Goal: Entertainment & Leisure: Consume media (video, audio)

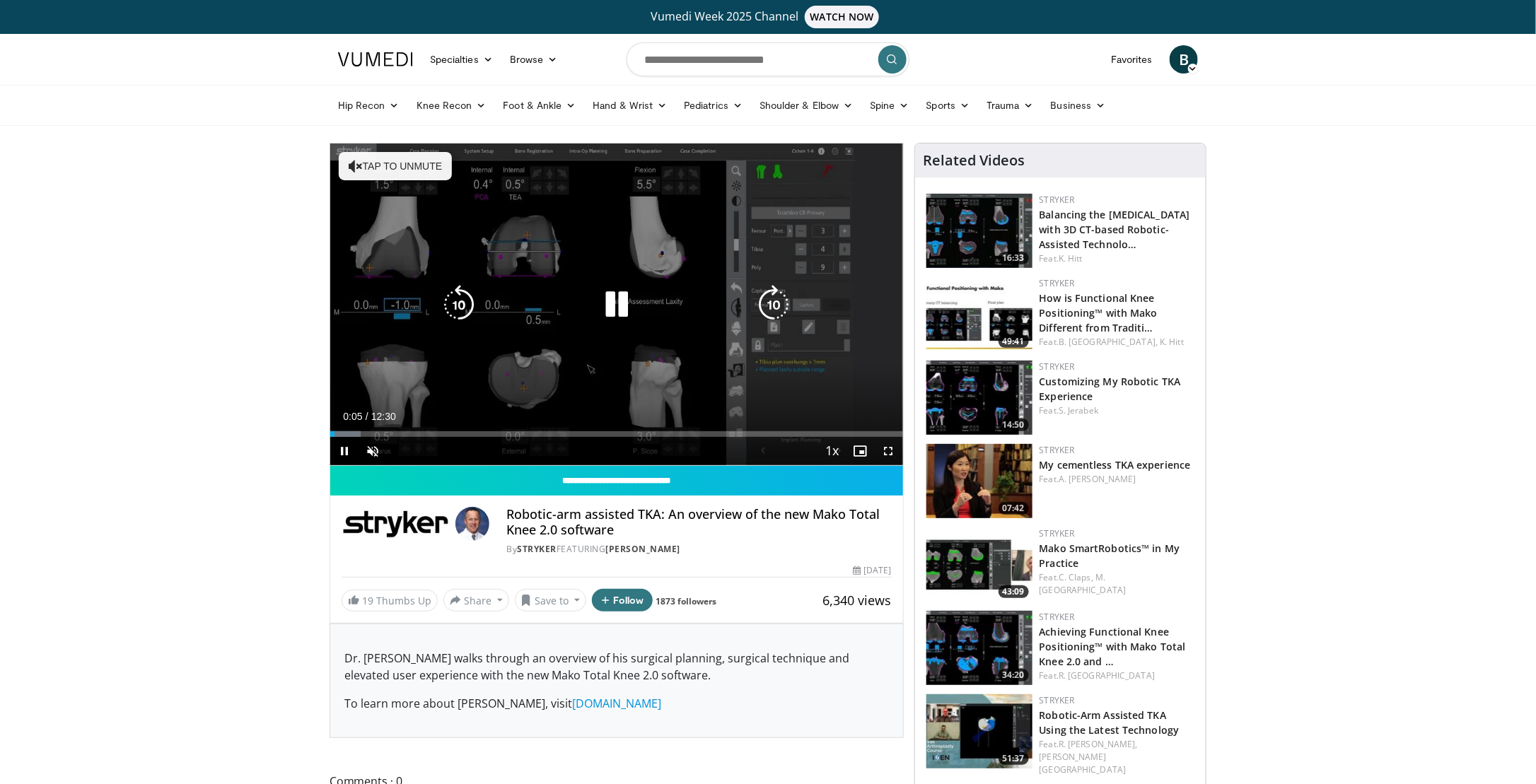
click at [372, 166] on button "Tap to unmute" at bounding box center [395, 166] width 113 height 29
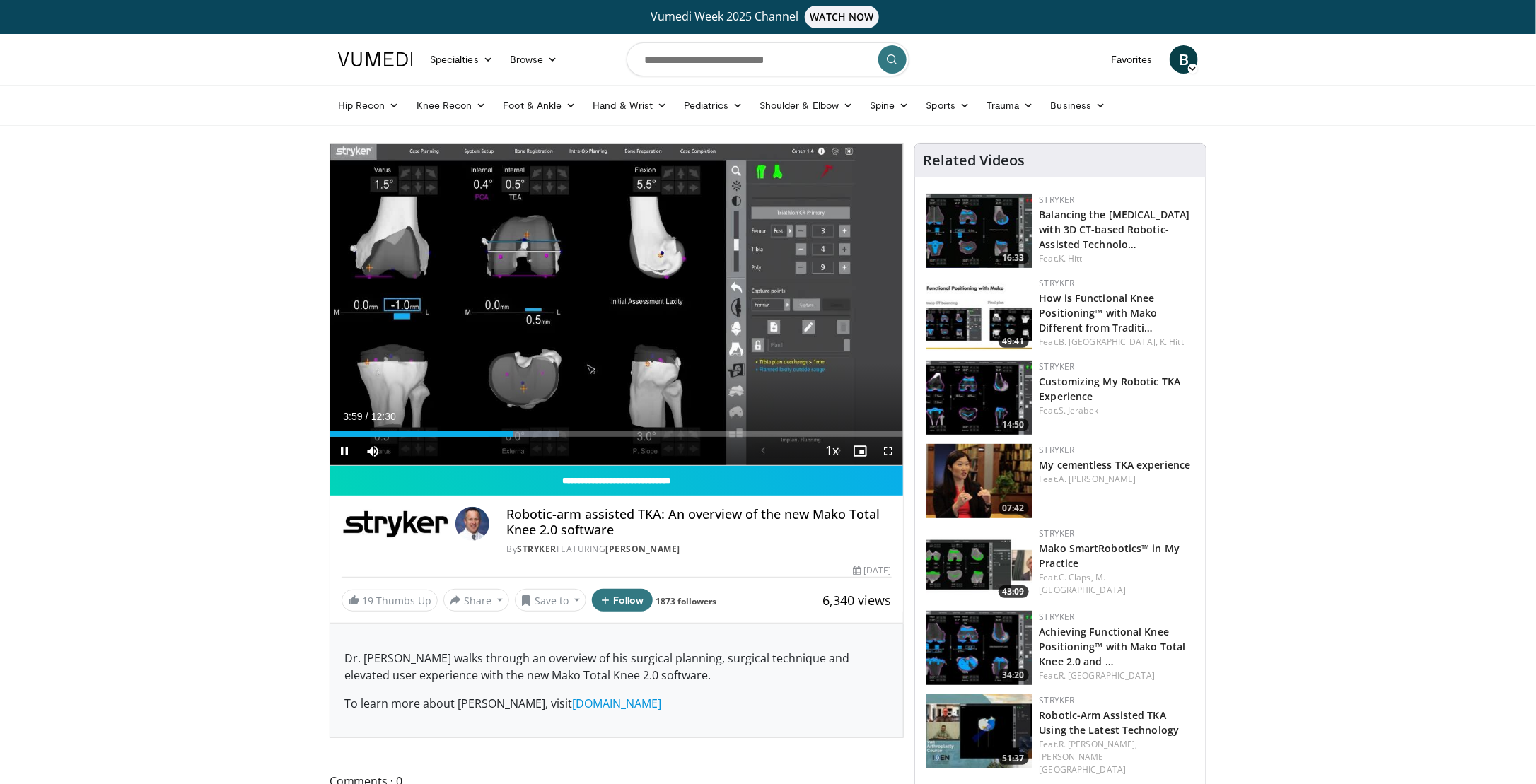
click at [500, 438] on div "Current Time 3:59 / Duration 12:30 Pause Skip Backward Skip Forward Mute Loaded…" at bounding box center [617, 451] width 573 height 29
click at [499, 435] on div "Progress Bar" at bounding box center [499, 434] width 2 height 5
click at [484, 432] on div "Progress Bar" at bounding box center [484, 434] width 2 height 5
click at [500, 436] on div "Progress Bar" at bounding box center [501, 434] width 2 height 5
click at [497, 433] on div "Progress Bar" at bounding box center [498, 434] width 2 height 5
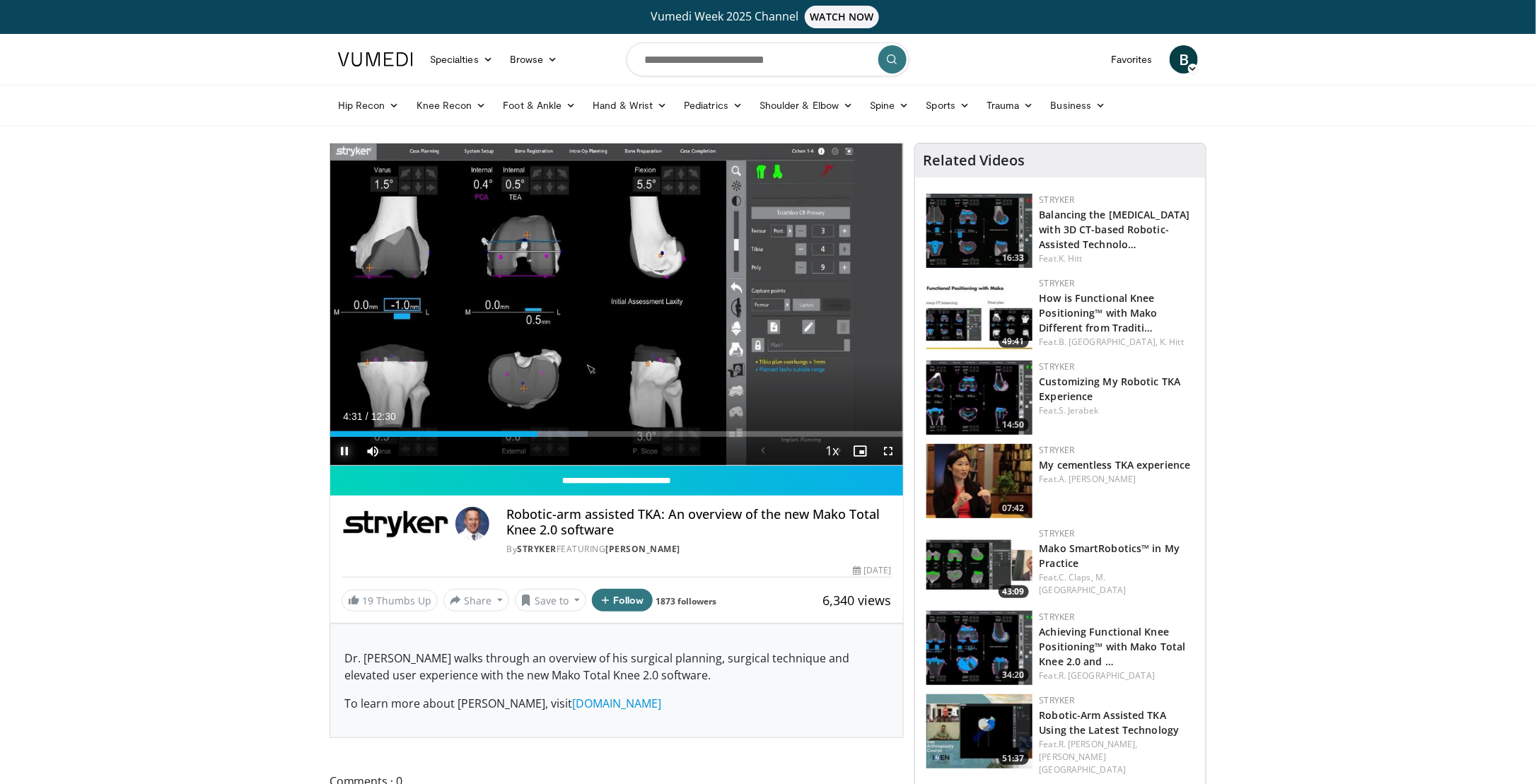
click at [347, 454] on span "Video Player" at bounding box center [345, 451] width 29 height 29
click at [346, 454] on span "Video Player" at bounding box center [345, 451] width 29 height 29
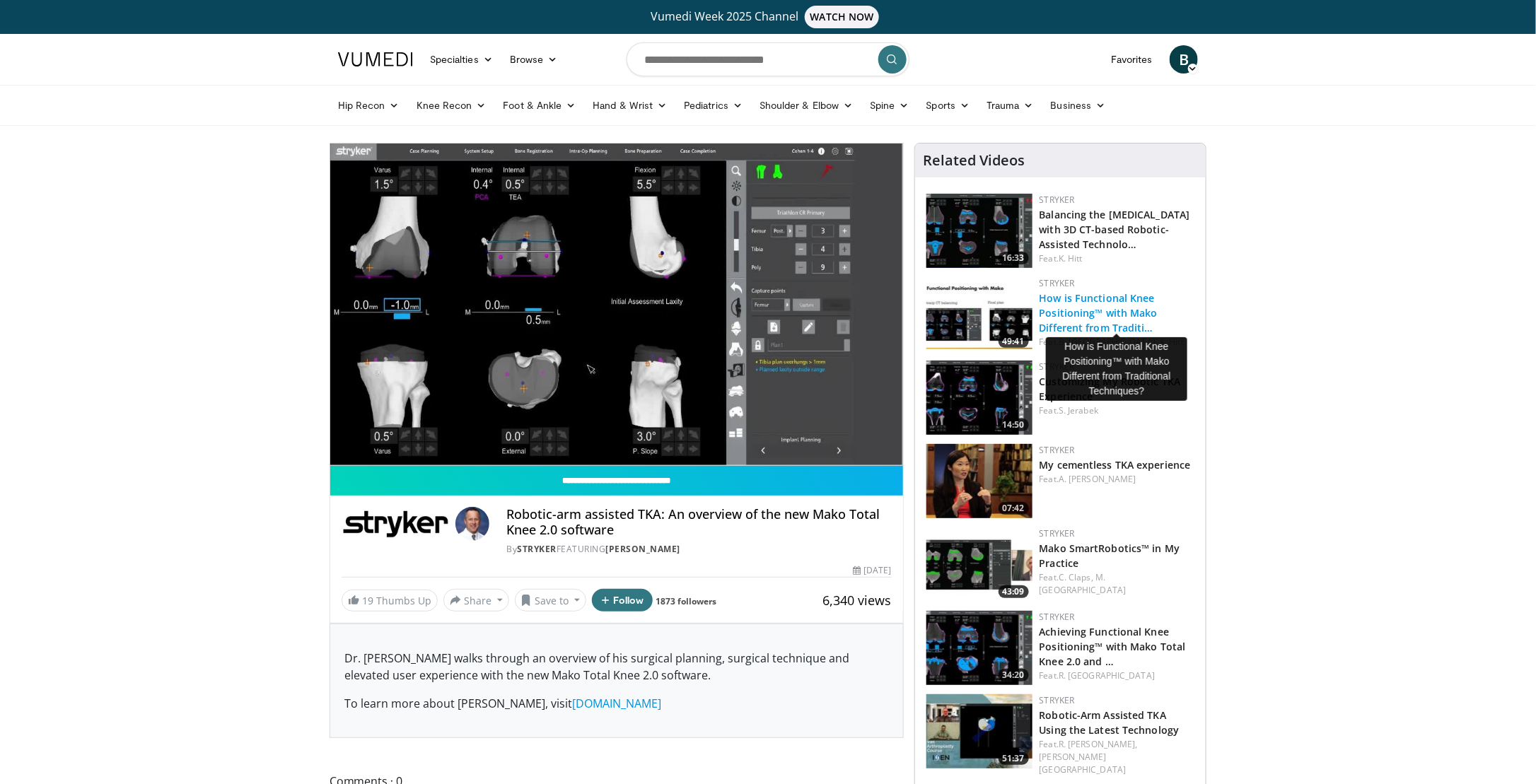
click at [1069, 315] on link "How is Functional Knee Positioning™ with Mako Different from Traditi…" at bounding box center [1098, 312] width 118 height 43
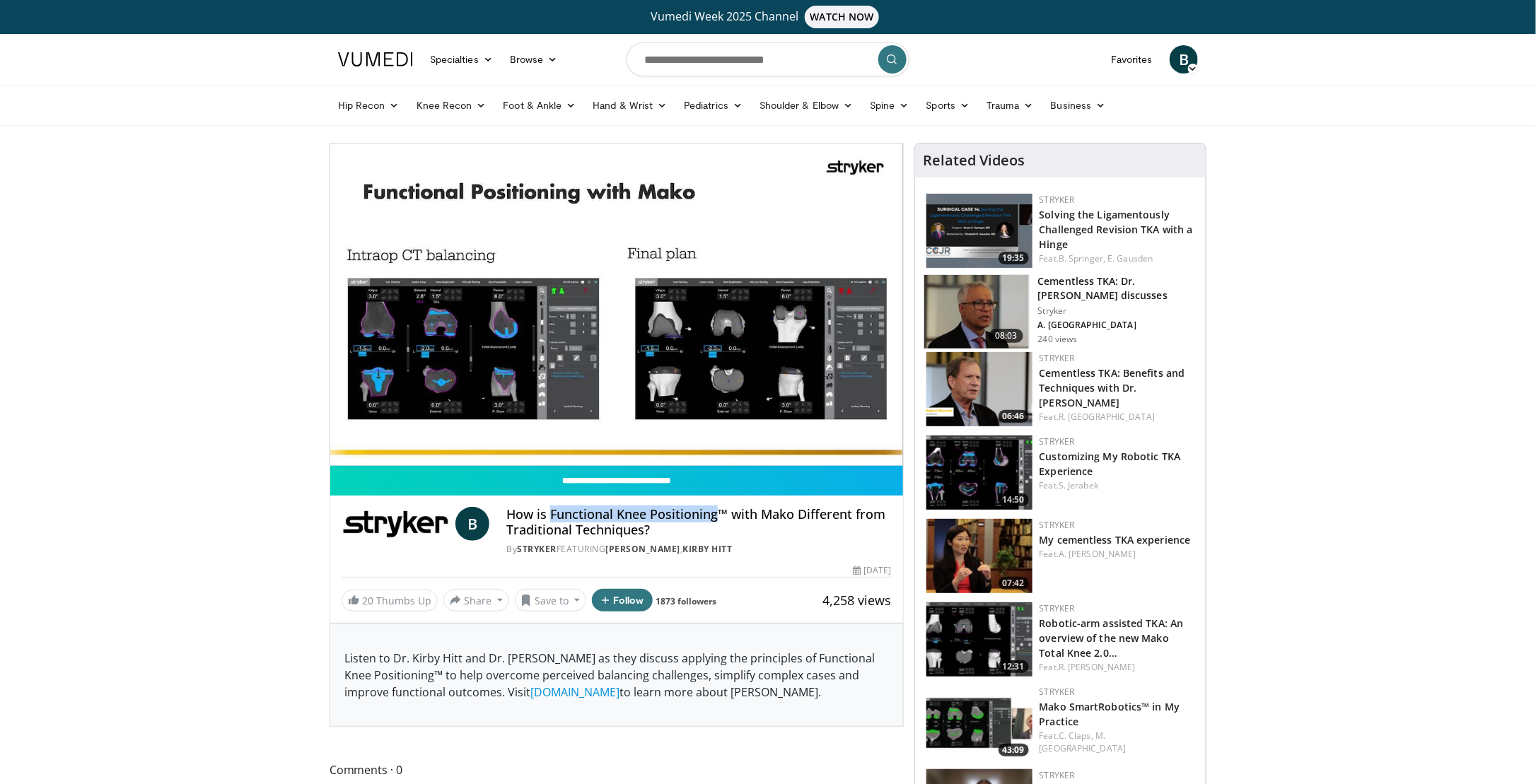
drag, startPoint x: 551, startPoint y: 516, endPoint x: 716, endPoint y: 519, distance: 165.0
click at [716, 519] on h4 "How is Functional Knee Positioning™ with Mako Different from Traditional Techni…" at bounding box center [699, 522] width 385 height 30
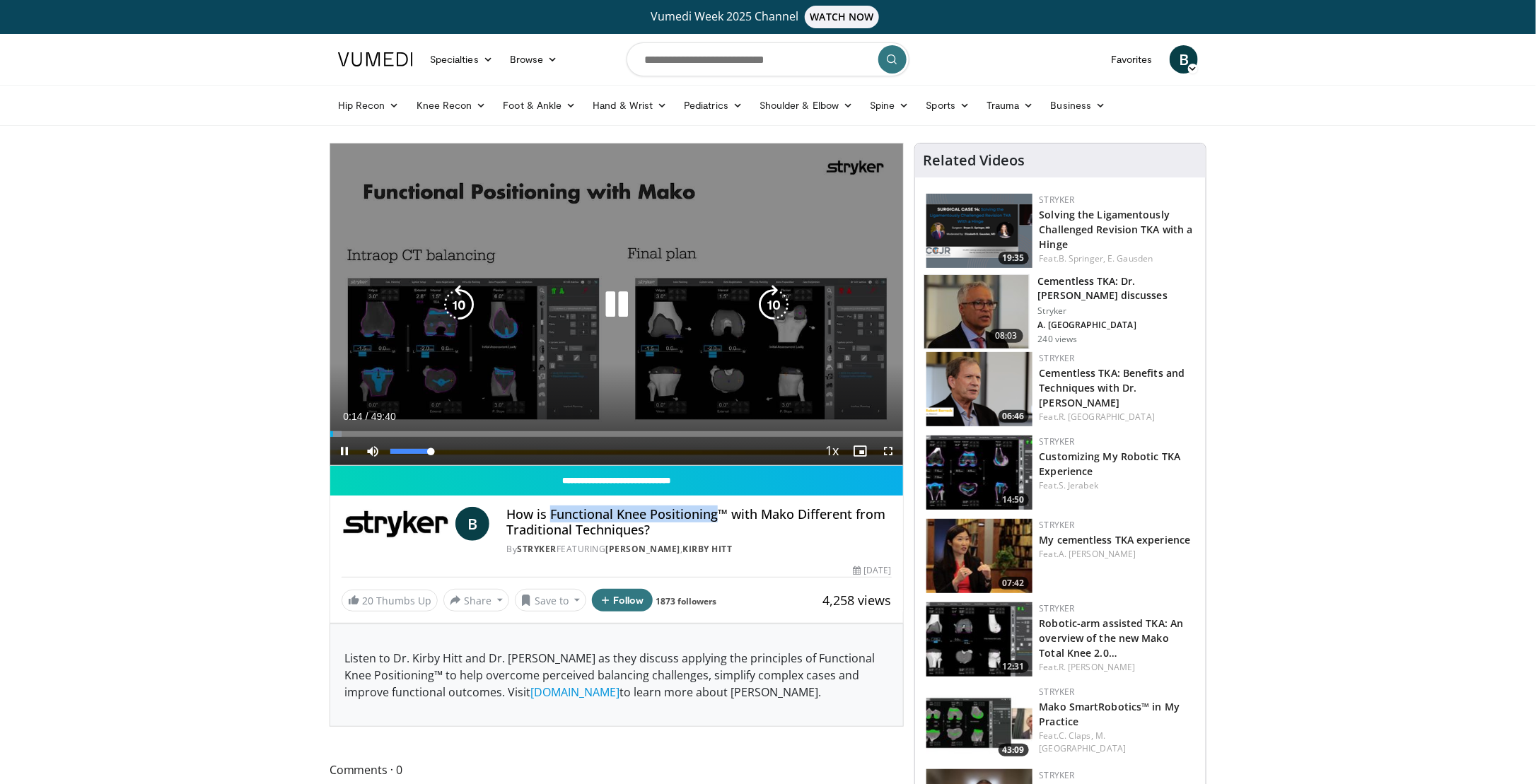
drag, startPoint x: 430, startPoint y: 449, endPoint x: 453, endPoint y: 453, distance: 23.3
click at [453, 453] on div "Mute 100%" at bounding box center [408, 451] width 99 height 29
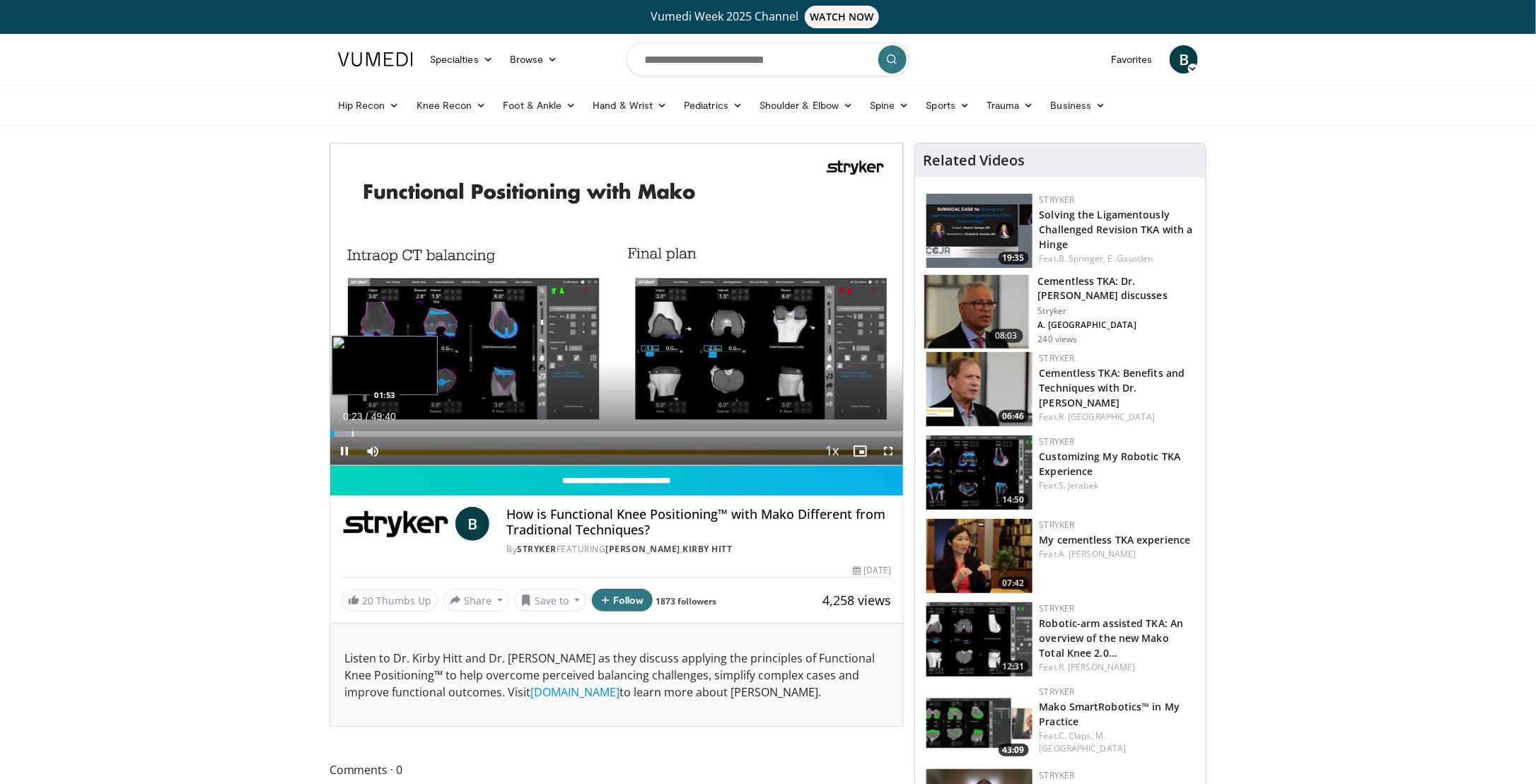
click at [352, 431] on div "Progress Bar" at bounding box center [353, 434] width 2 height 5
click at [369, 432] on div "Progress Bar" at bounding box center [370, 434] width 2 height 5
click at [394, 432] on div "Progress Bar" at bounding box center [395, 434] width 2 height 5
click at [405, 432] on div "Loaded : 13.64% 05:45 06:29" at bounding box center [617, 434] width 573 height 5
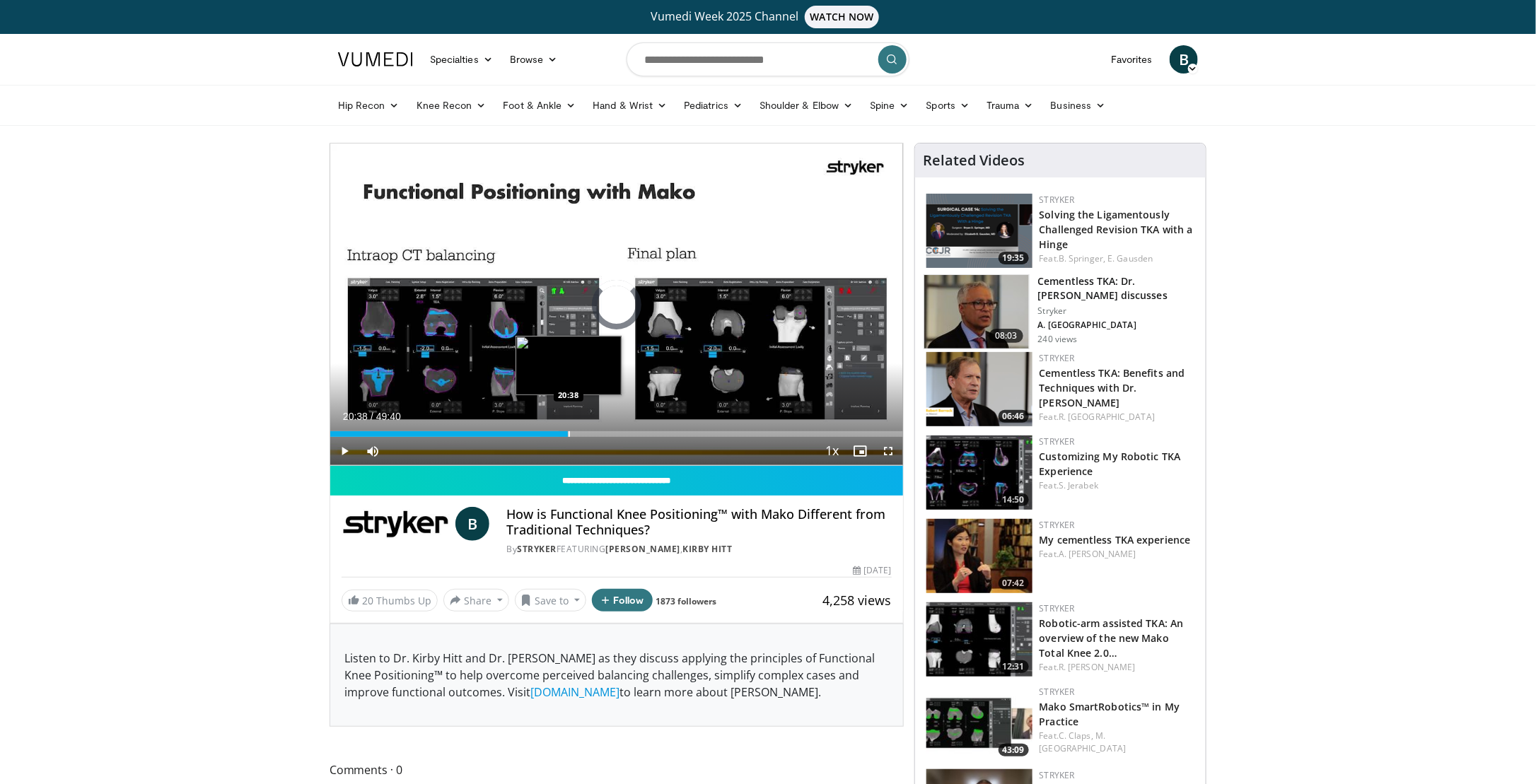
click at [568, 435] on div "Progress Bar" at bounding box center [569, 434] width 2 height 5
click at [603, 435] on div "Progress Bar" at bounding box center [604, 434] width 2 height 5
